Goal: Transaction & Acquisition: Purchase product/service

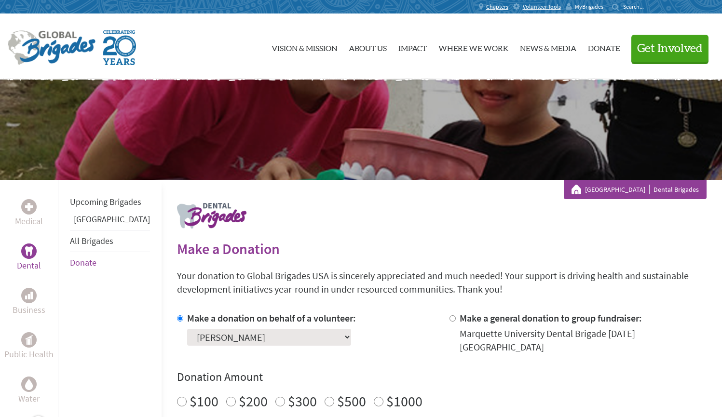
click at [575, 7] on span "MyBrigades" at bounding box center [589, 7] width 28 height 8
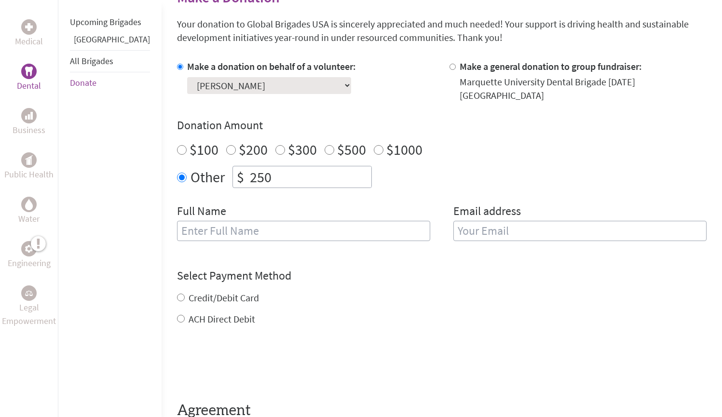
scroll to position [256, 0]
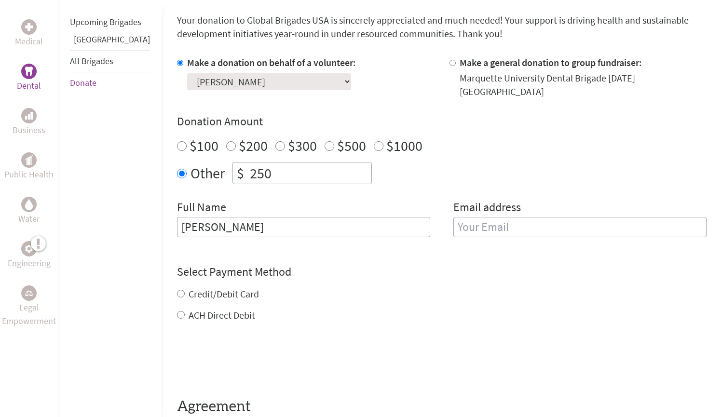
type input "[PERSON_NAME]"
type input "[EMAIL_ADDRESS][DOMAIN_NAME]"
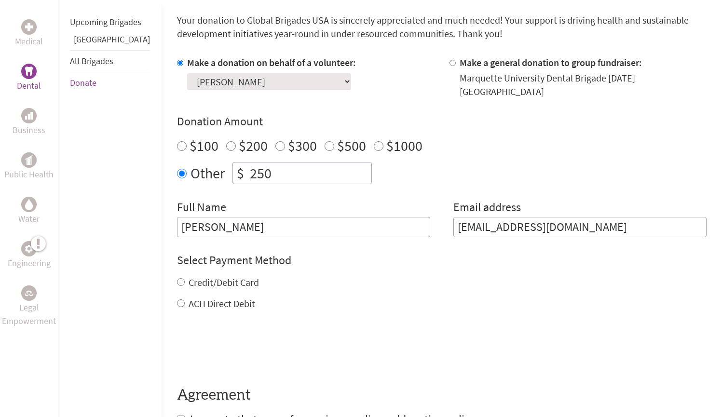
click at [177, 284] on div "Credit/Debit Card ACH Direct Debit" at bounding box center [441, 293] width 529 height 35
click at [177, 297] on div "ACH Direct Debit" at bounding box center [441, 303] width 529 height 13
click at [177, 299] on input "ACH Direct Debit" at bounding box center [181, 303] width 8 height 8
radio input "true"
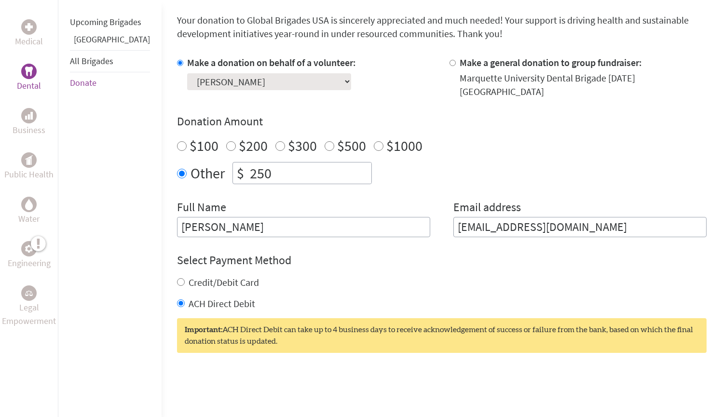
click at [177, 278] on input "Credit/Debit Card" at bounding box center [181, 282] width 8 height 8
radio input "true"
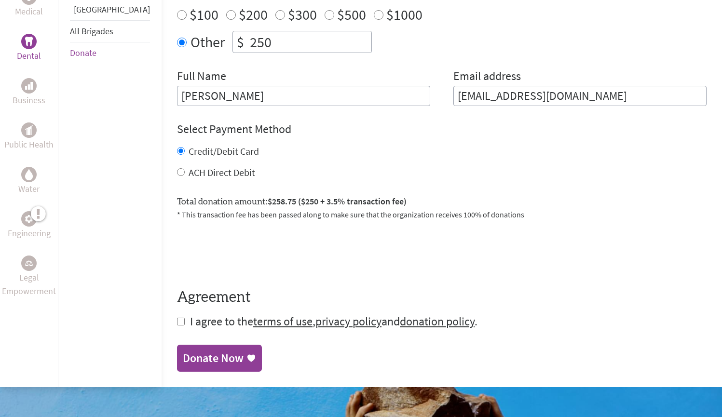
scroll to position [401, 0]
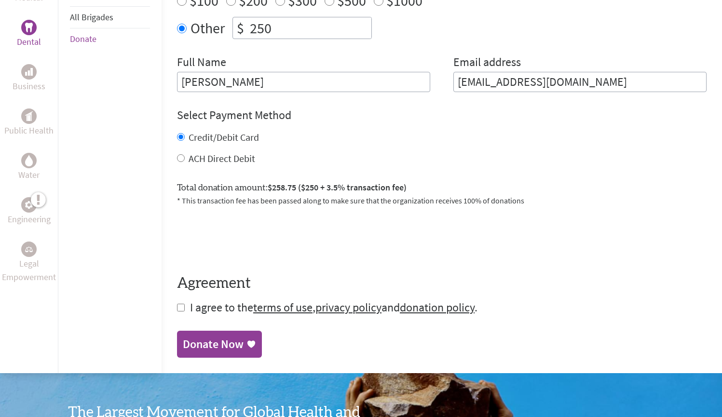
click at [177, 304] on input "checkbox" at bounding box center [181, 308] width 8 height 8
checkbox input "true"
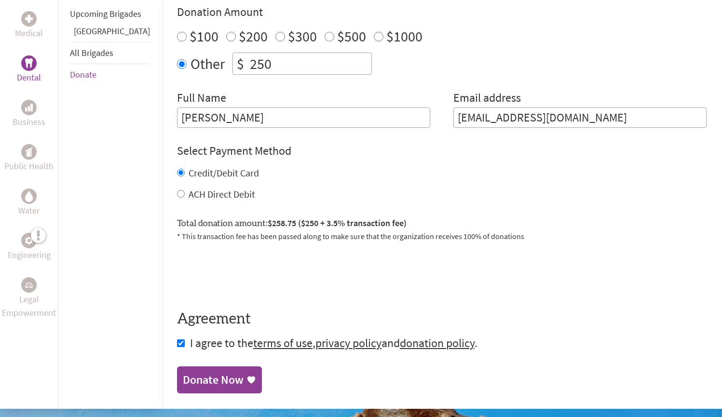
scroll to position [335, 0]
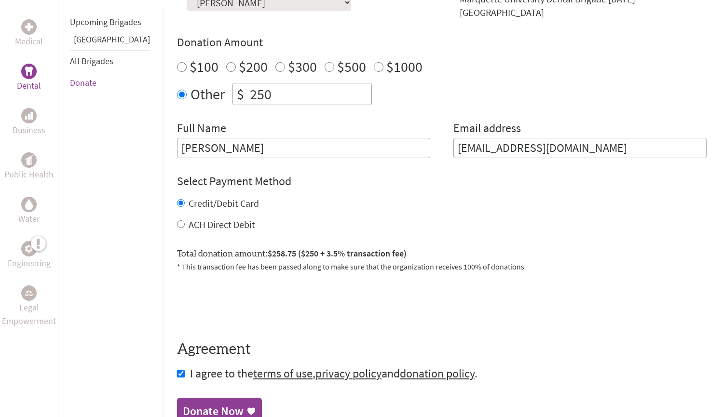
click at [212, 404] on div "Donate Now" at bounding box center [213, 411] width 61 height 15
